Goal: Task Accomplishment & Management: Use online tool/utility

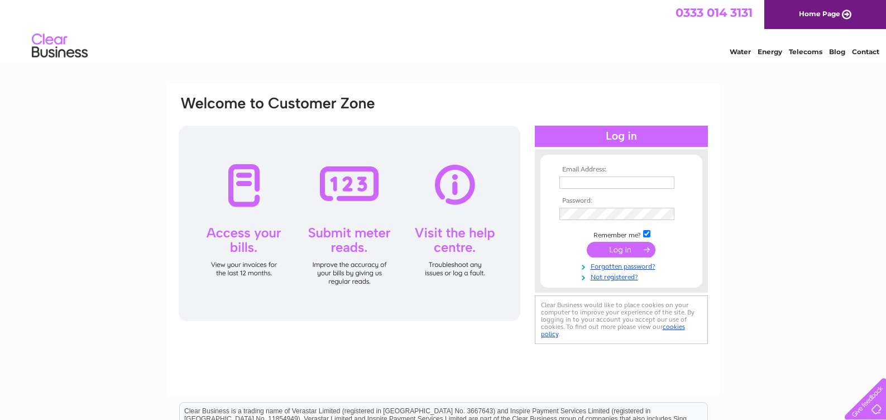
type input "rgauld@btinternet.com"
click at [607, 248] on input "submit" at bounding box center [621, 250] width 69 height 16
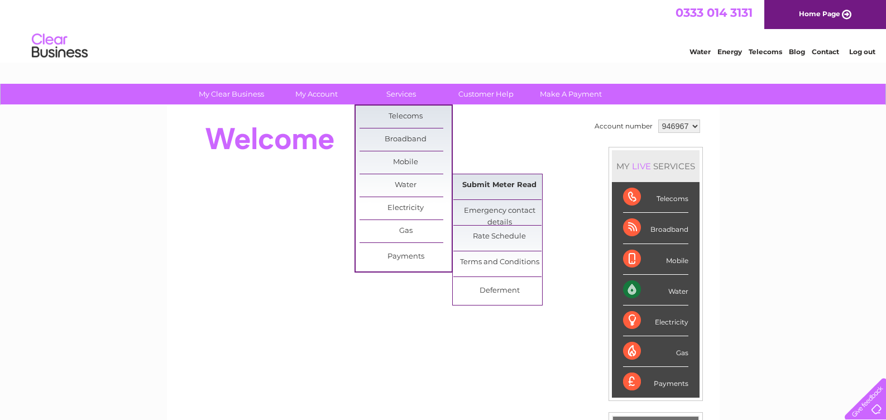
click at [495, 182] on link "Submit Meter Read" at bounding box center [500, 185] width 92 height 22
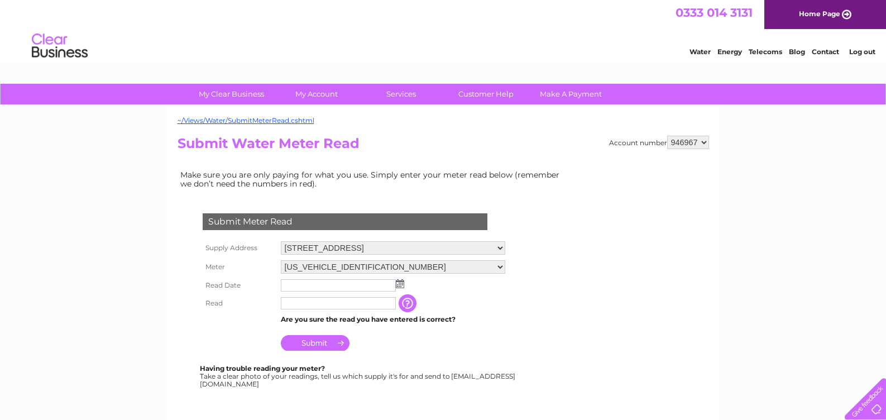
click at [401, 282] on img at bounding box center [400, 283] width 8 height 9
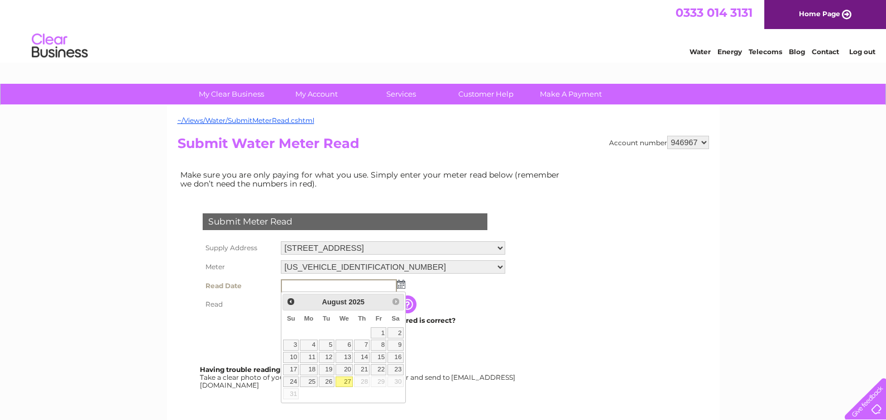
click at [347, 382] on link "27" at bounding box center [345, 381] width 18 height 11
type input "2025/08/27"
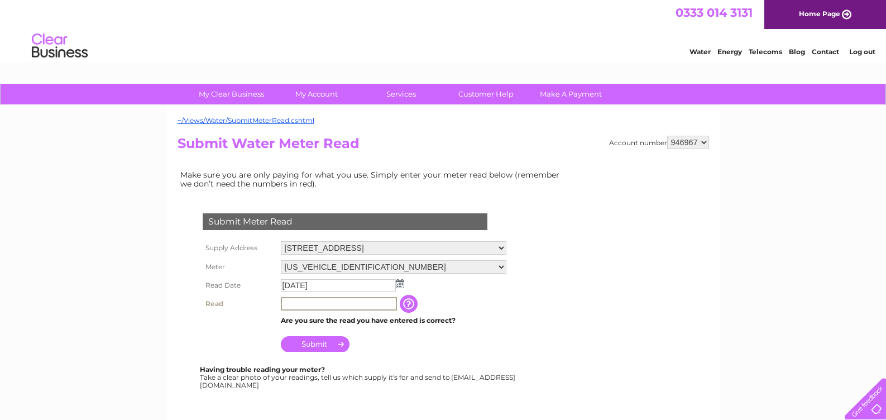
click at [307, 300] on input "text" at bounding box center [339, 303] width 116 height 13
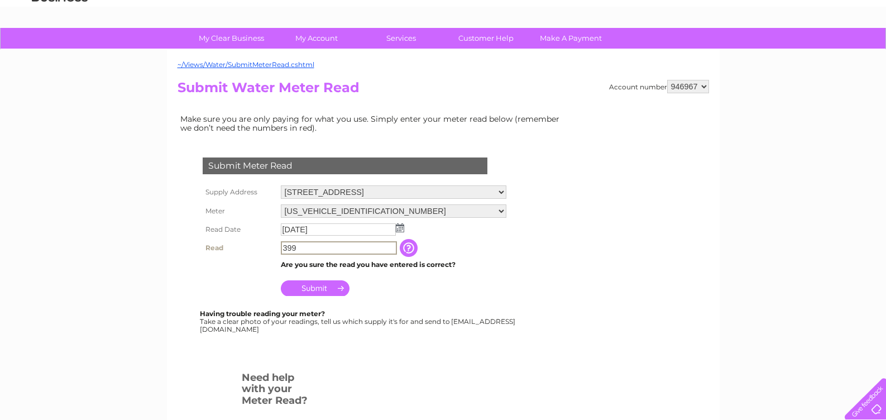
type input "399"
click at [302, 285] on input "Submit" at bounding box center [315, 288] width 69 height 16
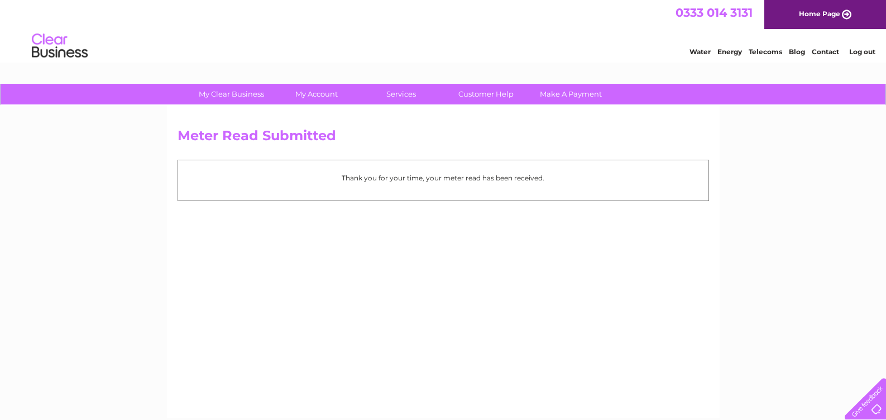
click at [859, 52] on link "Log out" at bounding box center [863, 51] width 26 height 8
